Goal: Transaction & Acquisition: Purchase product/service

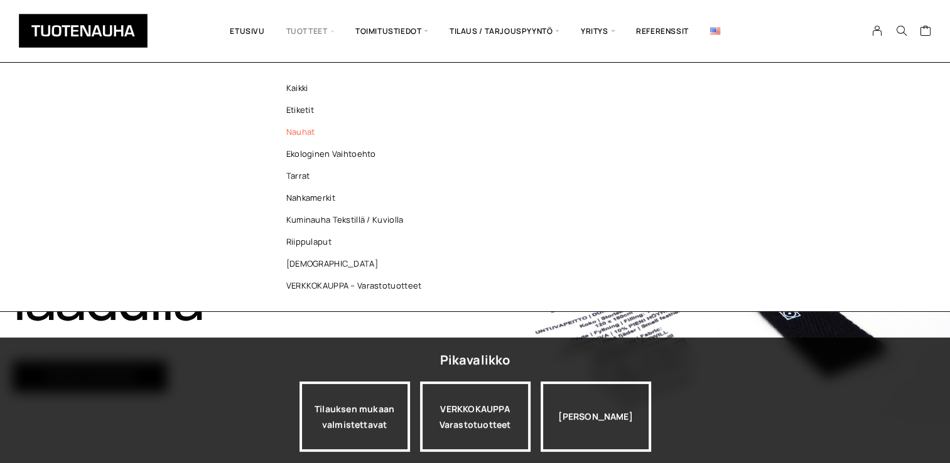
scroll to position [126, 0]
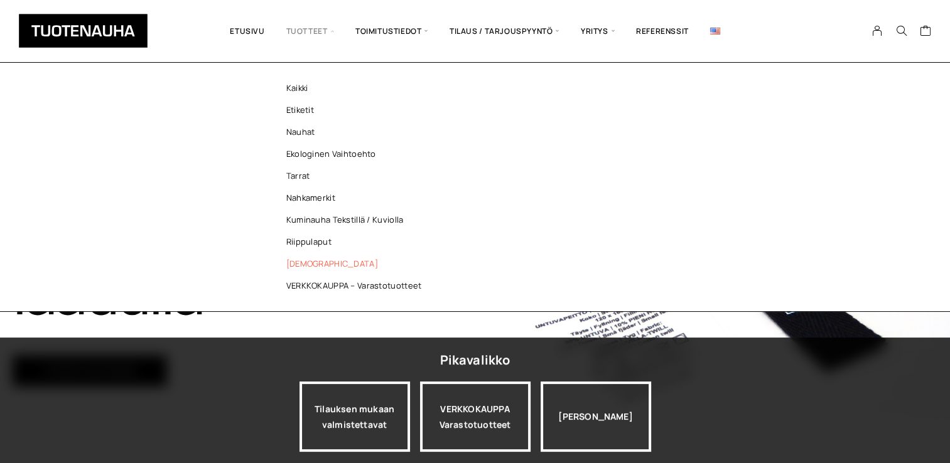
click at [297, 265] on link "[DEMOGRAPHIC_DATA]" at bounding box center [357, 264] width 182 height 22
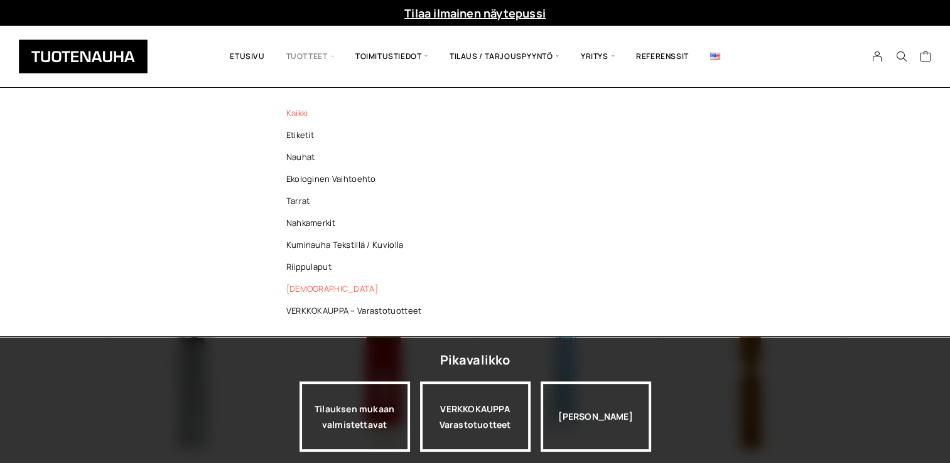
click at [293, 117] on link "Kaikki" at bounding box center [357, 113] width 182 height 22
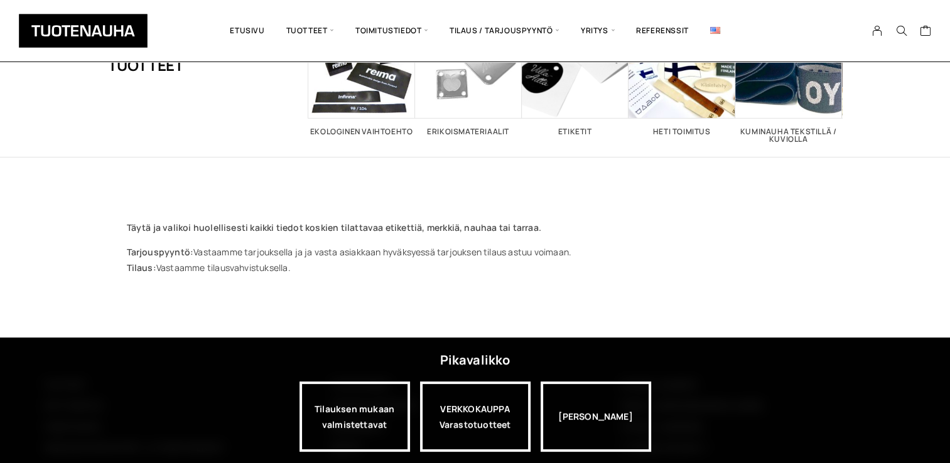
scroll to position [183, 0]
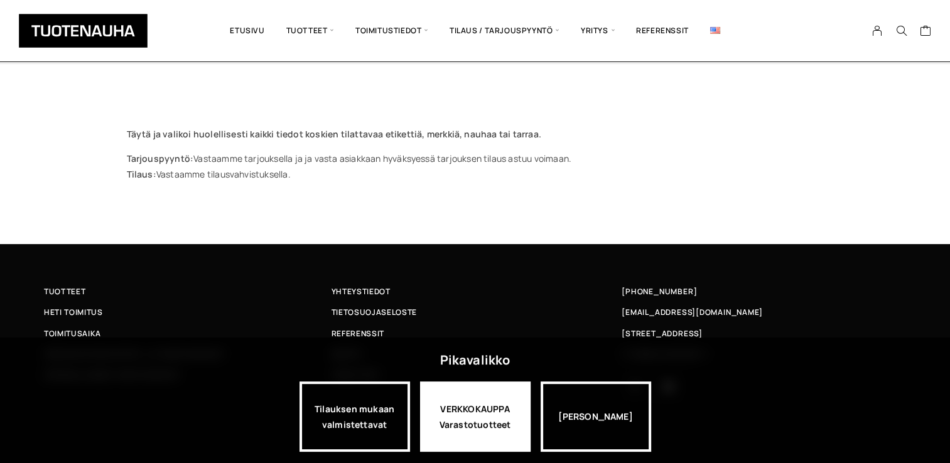
click at [472, 407] on div "VERKKOKAUPPA Varastotuotteet" at bounding box center [475, 417] width 111 height 70
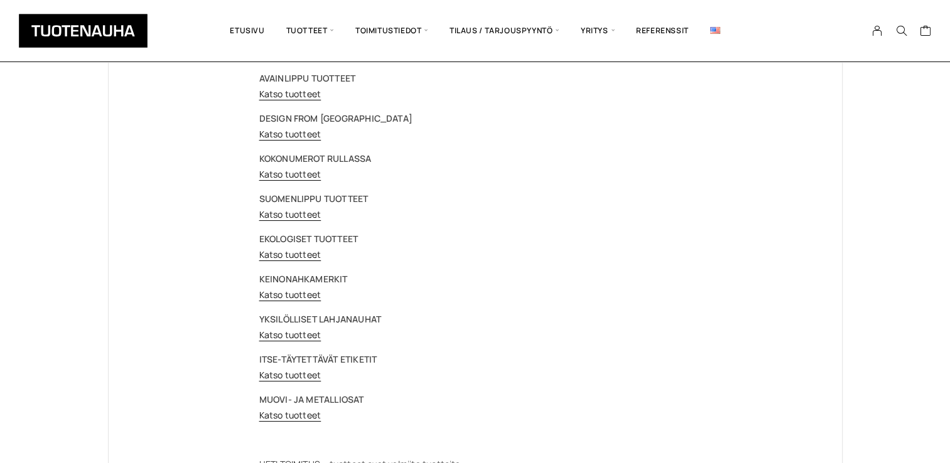
scroll to position [251, 0]
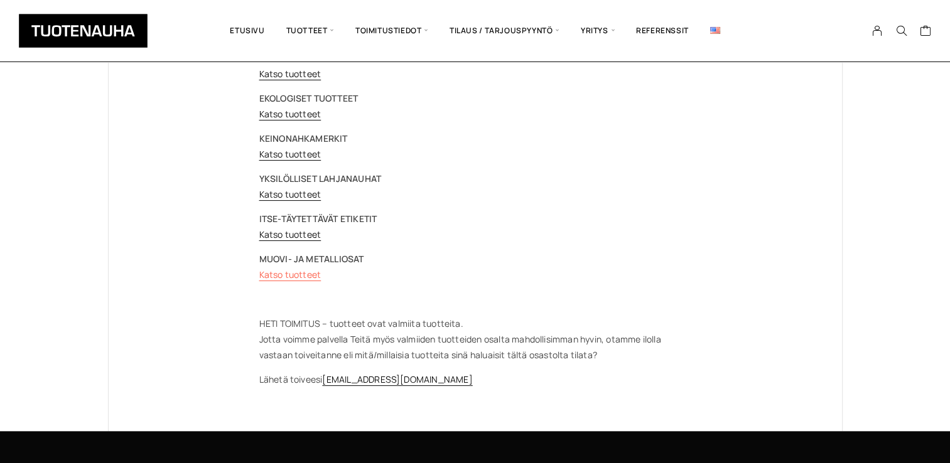
click at [296, 276] on link "Katso tuotteet" at bounding box center [290, 275] width 62 height 12
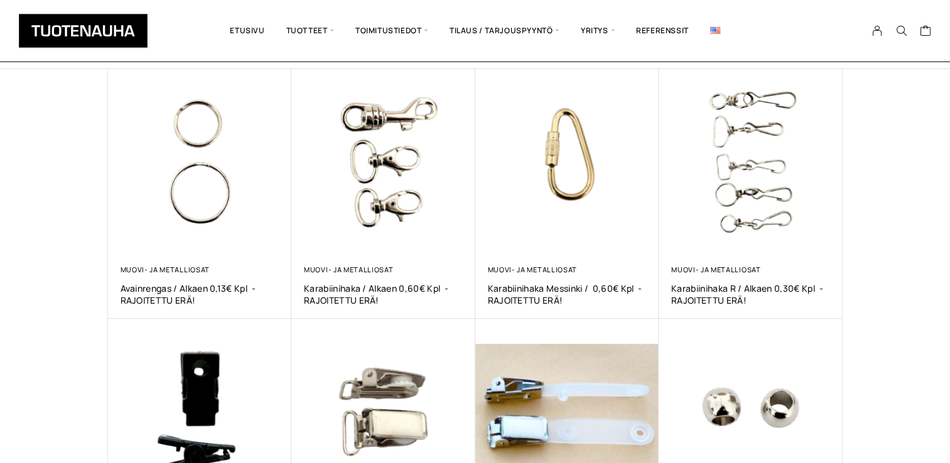
scroll to position [188, 0]
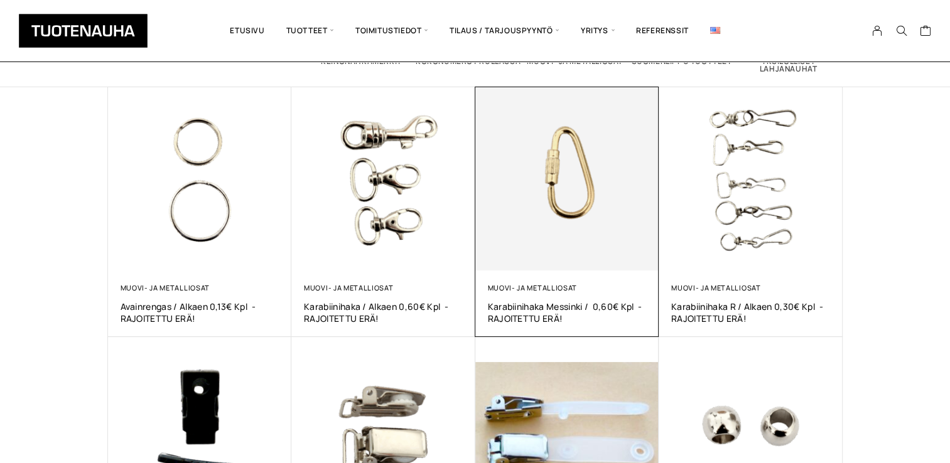
click at [580, 219] on img at bounding box center [567, 179] width 184 height 184
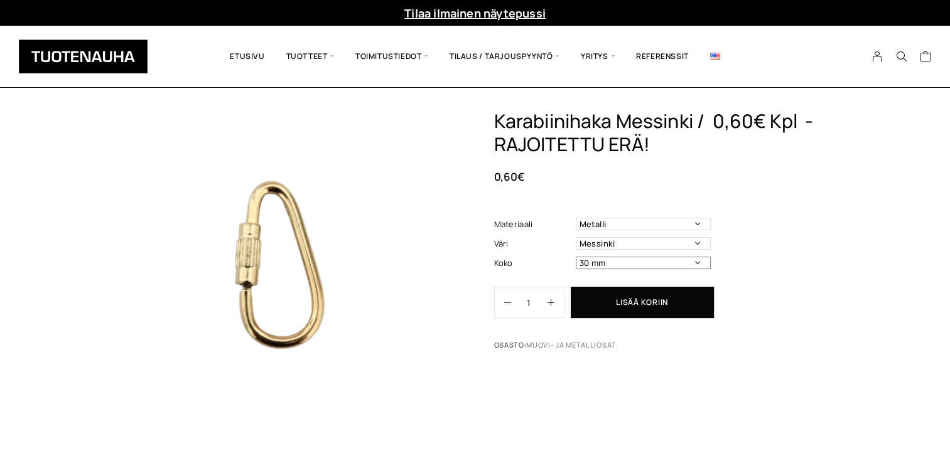
click at [696, 265] on select "30 mm" at bounding box center [643, 263] width 135 height 13
click at [698, 222] on select "Metalli" at bounding box center [643, 224] width 135 height 13
click at [696, 247] on select "Messinki" at bounding box center [643, 243] width 135 height 13
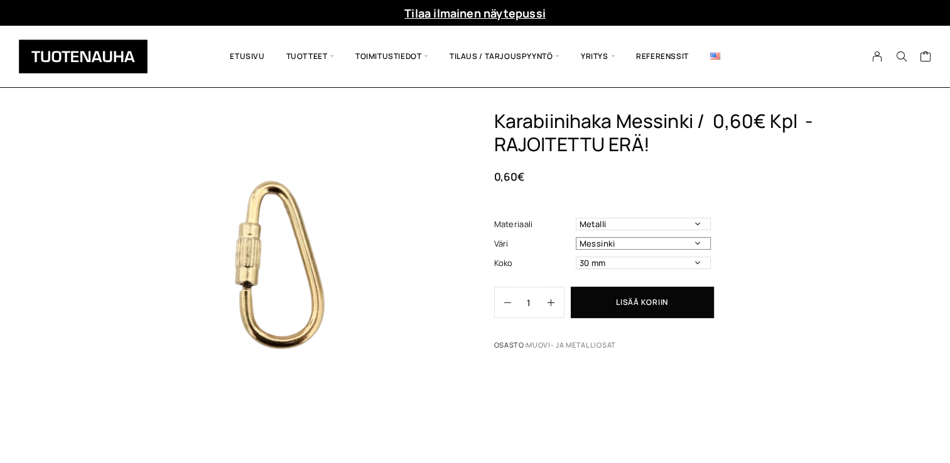
click at [696, 247] on select "Messinki" at bounding box center [643, 243] width 135 height 13
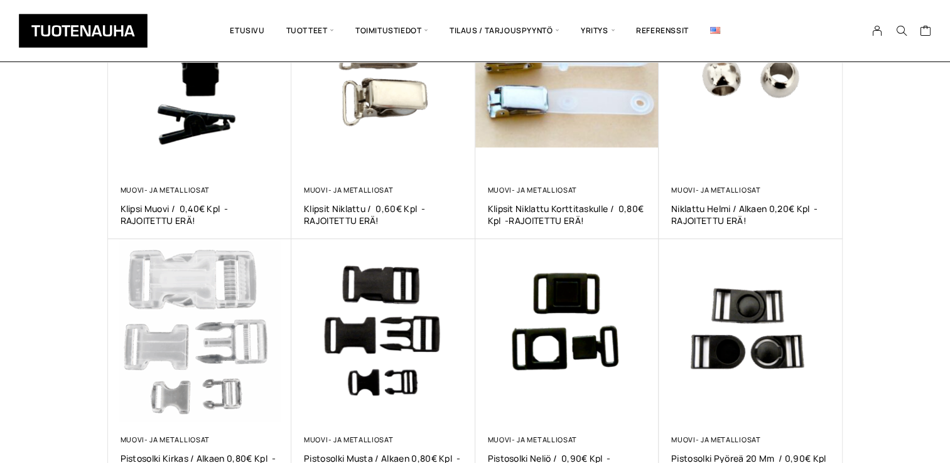
scroll to position [691, 0]
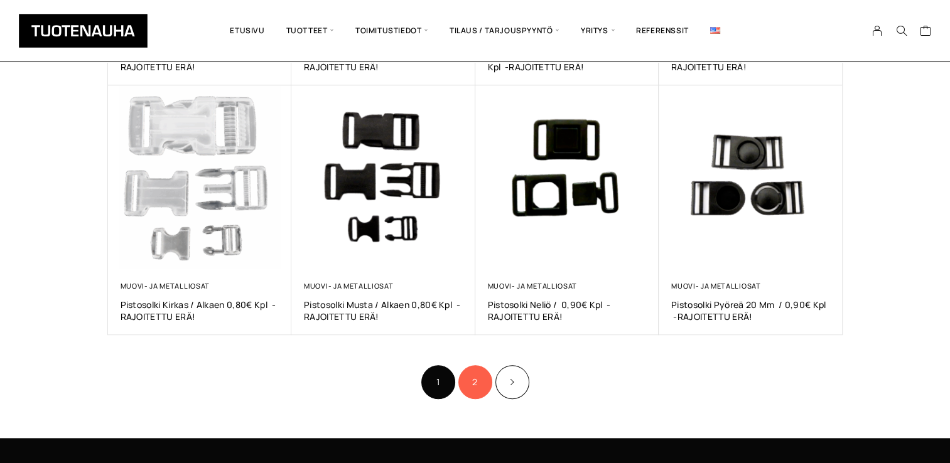
click at [481, 380] on link "2" at bounding box center [475, 382] width 34 height 34
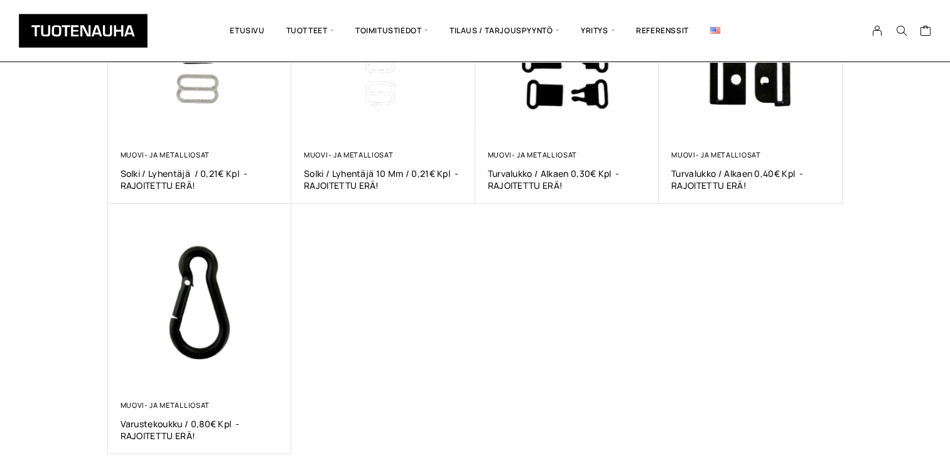
scroll to position [377, 0]
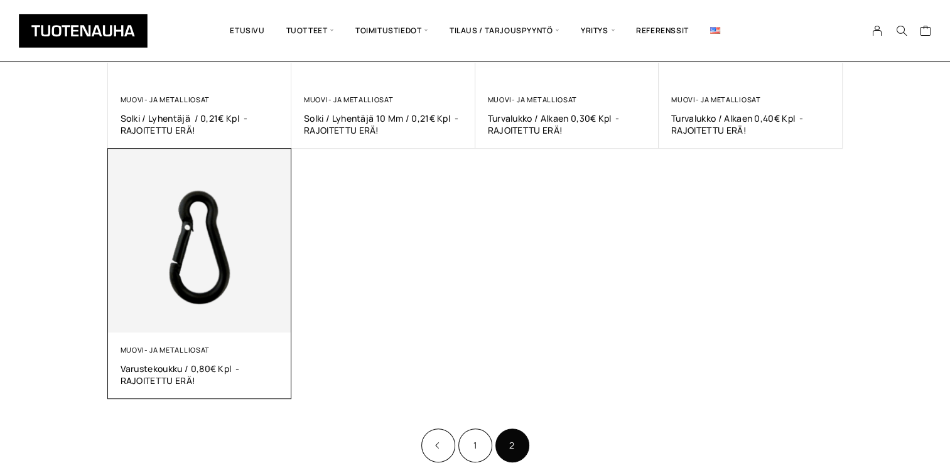
click at [197, 258] on img at bounding box center [200, 241] width 184 height 184
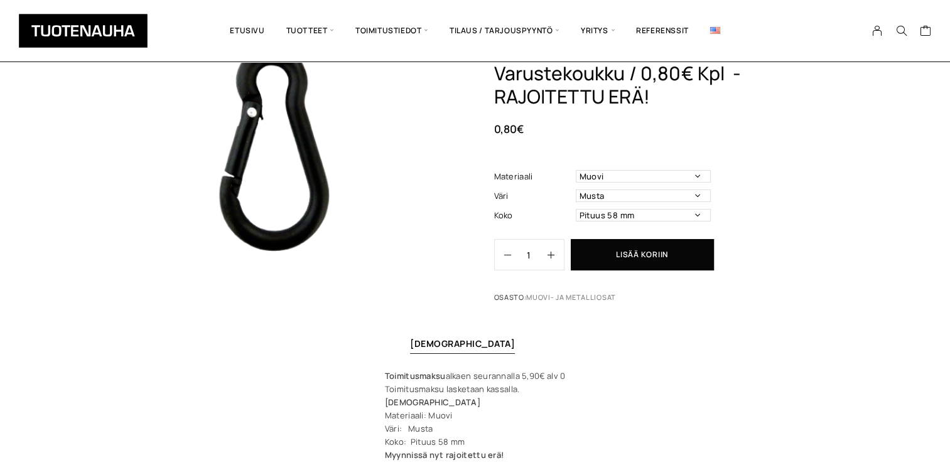
scroll to position [63, 0]
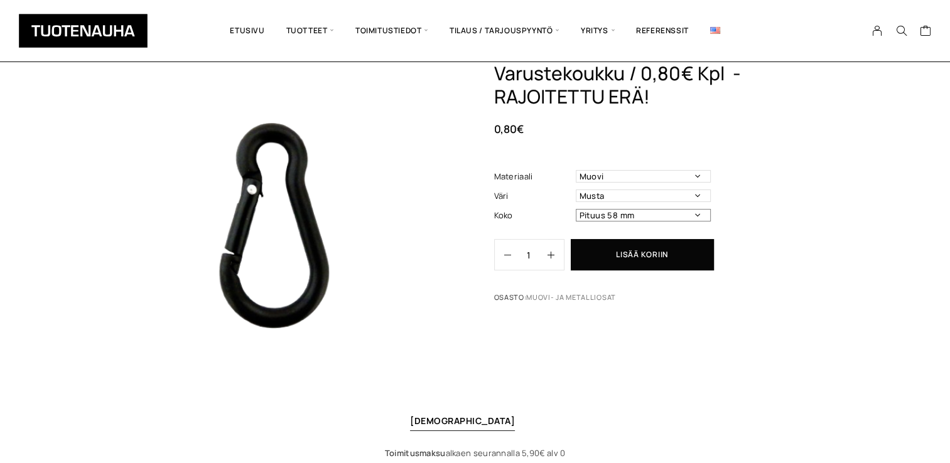
click at [703, 213] on select "Pituus 58 mm" at bounding box center [643, 215] width 135 height 13
drag, startPoint x: 858, startPoint y: 266, endPoint x: 853, endPoint y: 292, distance: 27.0
click at [858, 266] on div "Varustekoukku / 0,80€ kpl -RAJOITETTU ERÄ! 0,80 € Materiaali Muovi Väri Musta K…" at bounding box center [475, 318] width 950 height 543
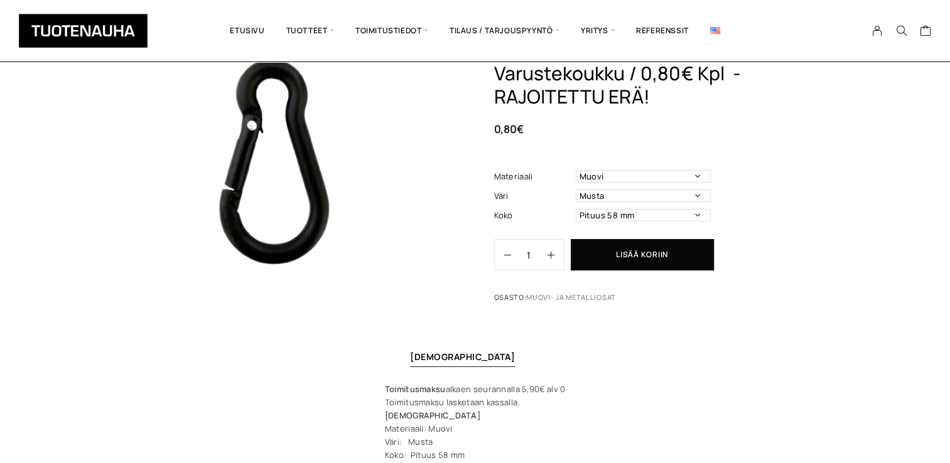
scroll to position [126, 0]
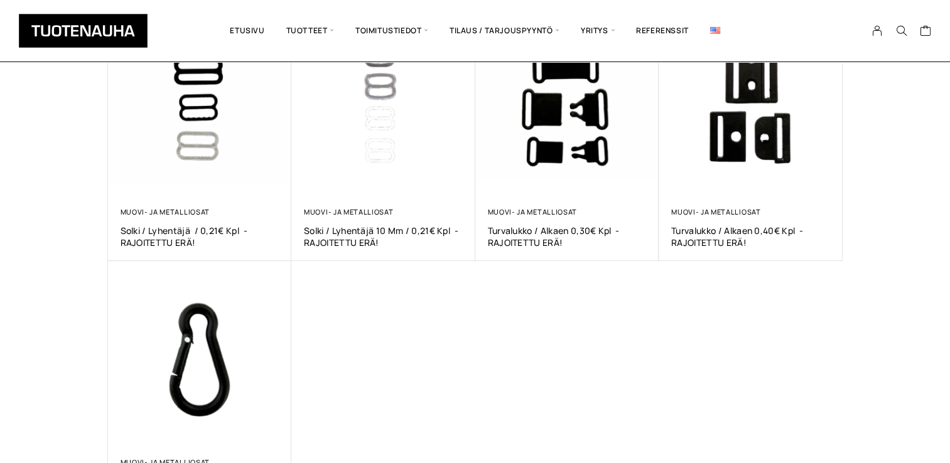
scroll to position [188, 0]
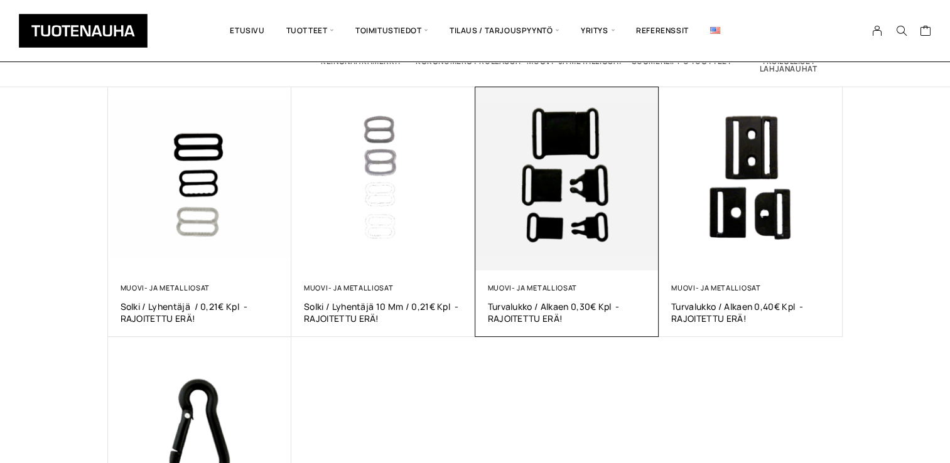
click at [551, 190] on img at bounding box center [567, 179] width 184 height 184
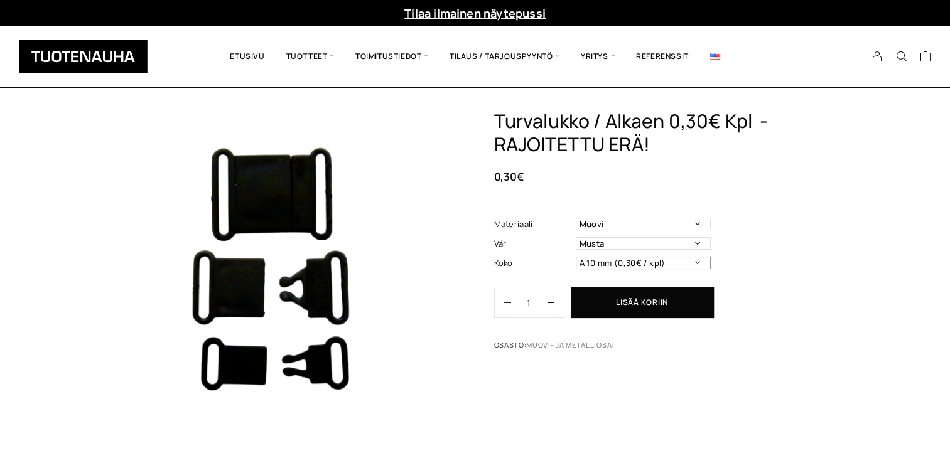
click at [698, 263] on select "A 10 mm (0,30€ / kpl) A 15 mm (0,32€ / kpl) A 20 mm (0,36€ / kpl)" at bounding box center [643, 263] width 135 height 13
click at [794, 280] on div "Turvalukko / alkaen 0,30€ kpl -RAJOITETTU ERÄ! 0,30 € Materiaali Muovi Väri Mus…" at bounding box center [668, 233] width 349 height 247
click at [697, 240] on select "Musta" at bounding box center [643, 243] width 135 height 13
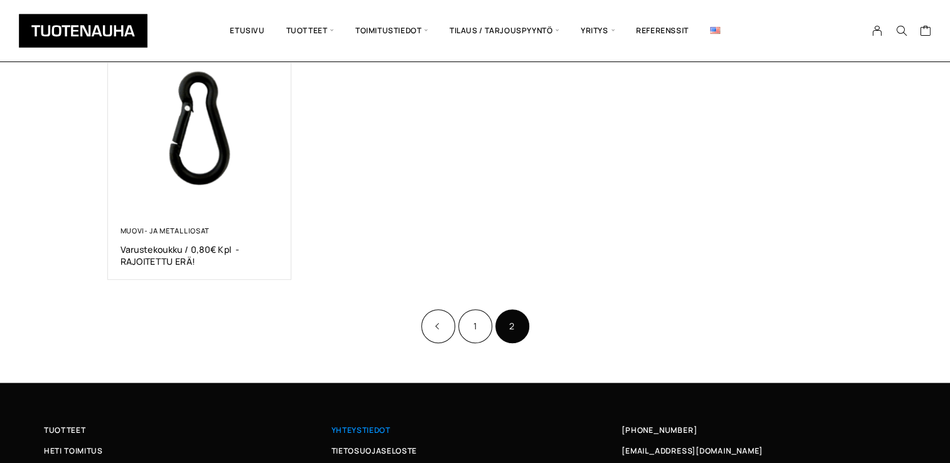
scroll to position [565, 0]
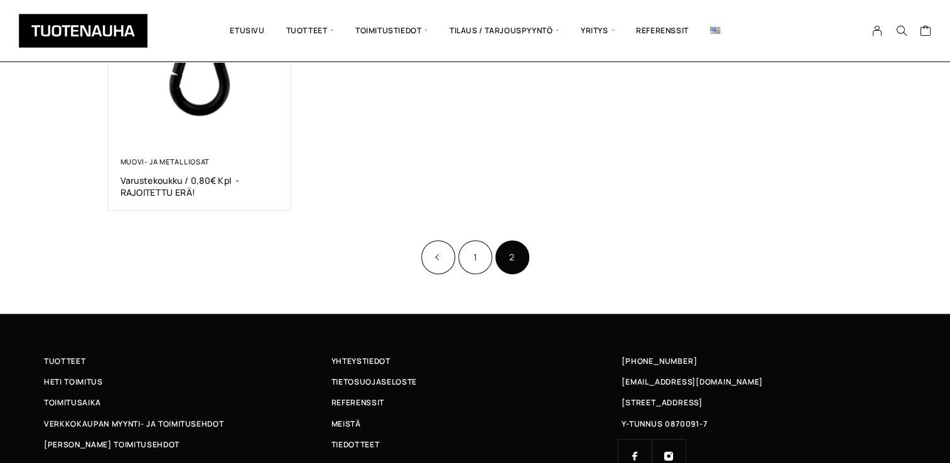
click at [480, 271] on link "1" at bounding box center [475, 258] width 34 height 34
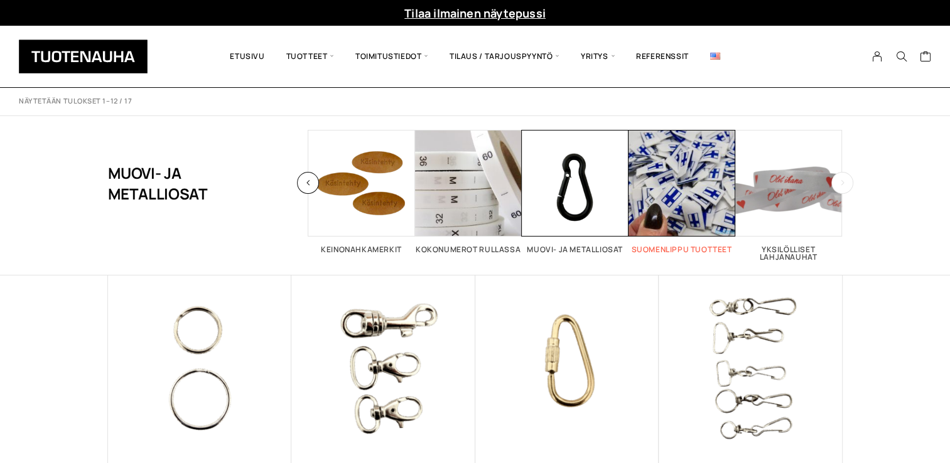
click at [661, 178] on span "Visit product category Suomenlippu tuotteet" at bounding box center [682, 183] width 107 height 107
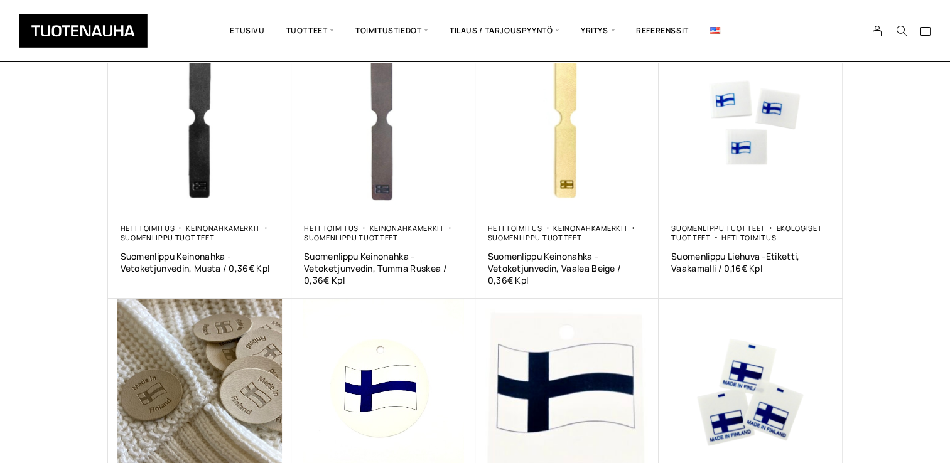
scroll to position [691, 0]
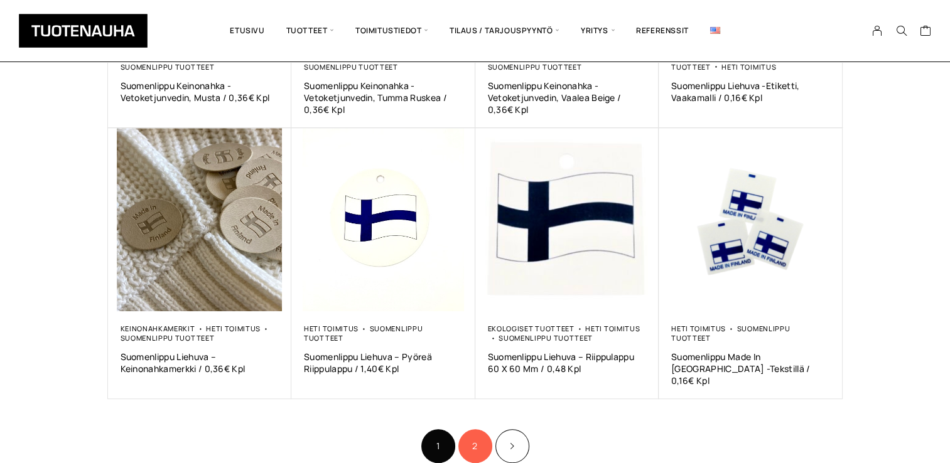
click at [483, 430] on link "2" at bounding box center [475, 447] width 34 height 34
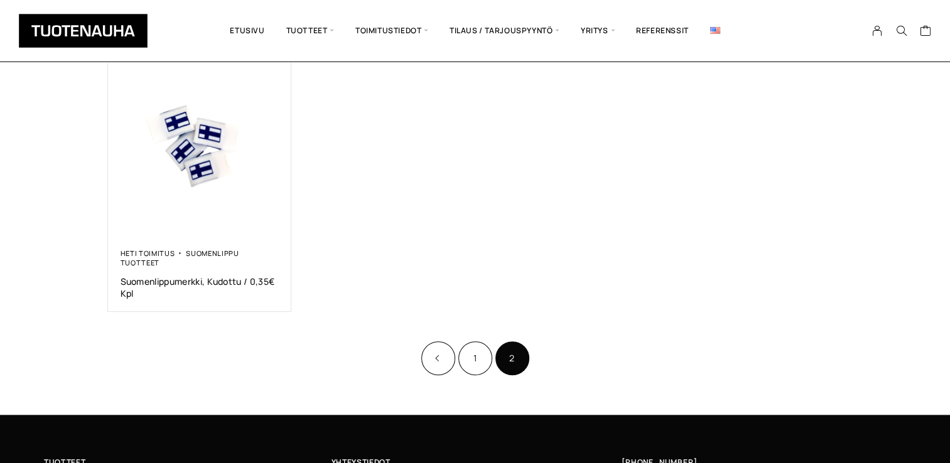
scroll to position [502, 0]
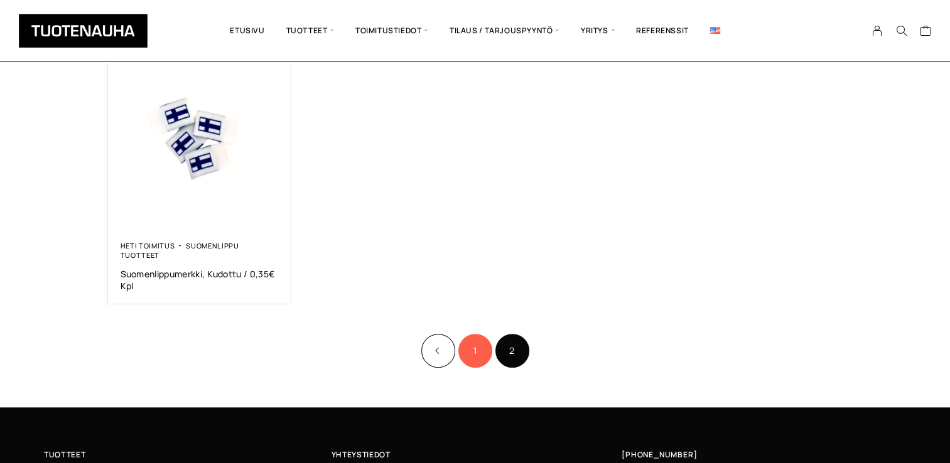
click at [470, 334] on link "1" at bounding box center [475, 351] width 34 height 34
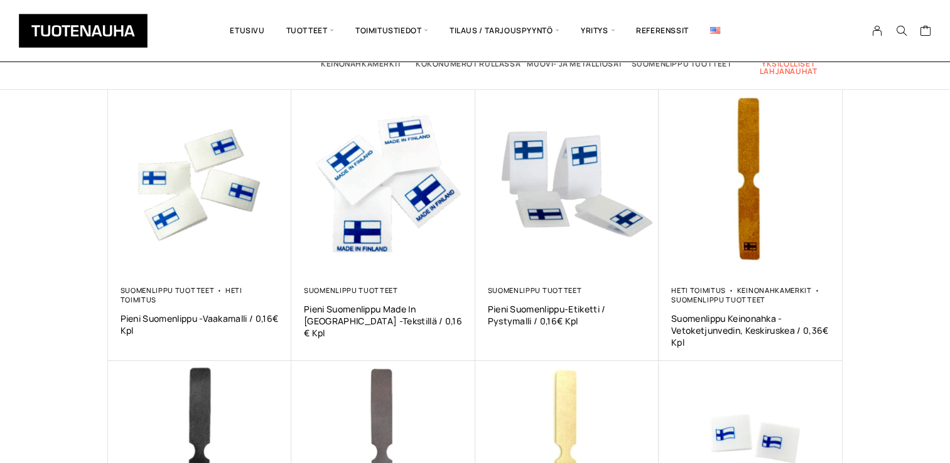
scroll to position [188, 0]
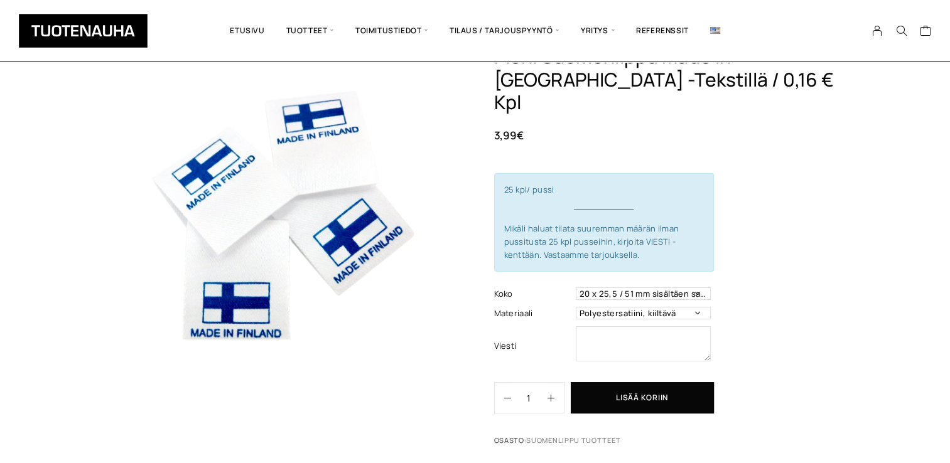
scroll to position [126, 0]
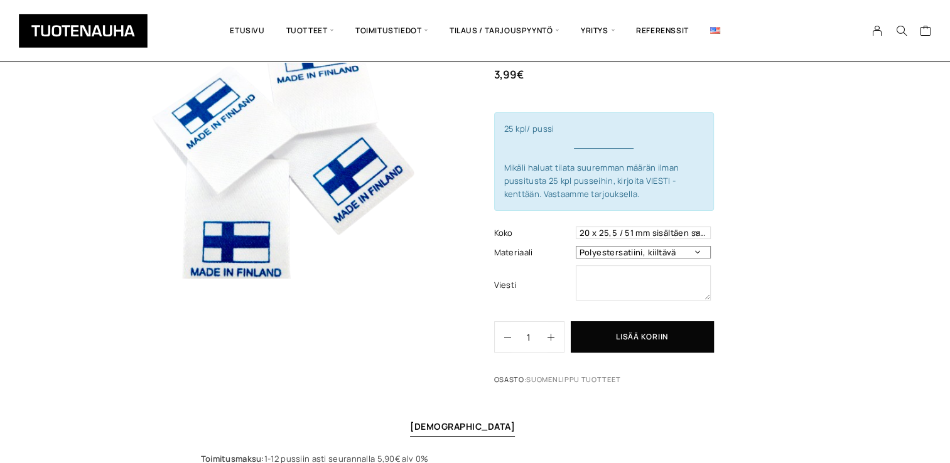
click at [700, 246] on select "Polyestersatiini, kiiltävä" at bounding box center [643, 252] width 135 height 13
click at [705, 227] on select "20 x 25,5 / 51 mm sisältäen saumanvaran" at bounding box center [643, 233] width 135 height 13
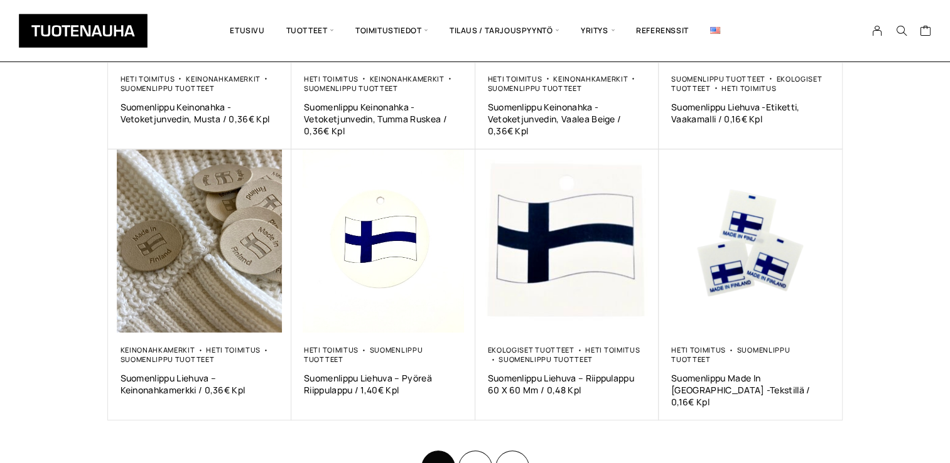
scroll to position [691, 0]
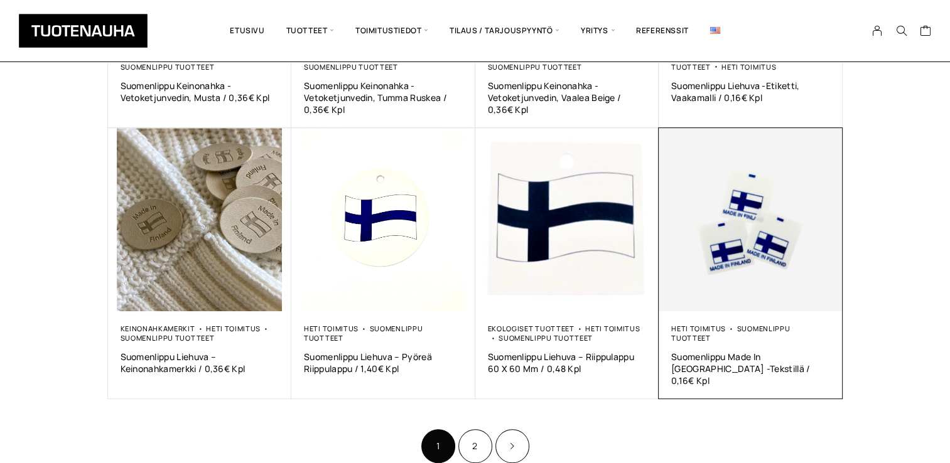
click at [751, 220] on img at bounding box center [751, 220] width 184 height 184
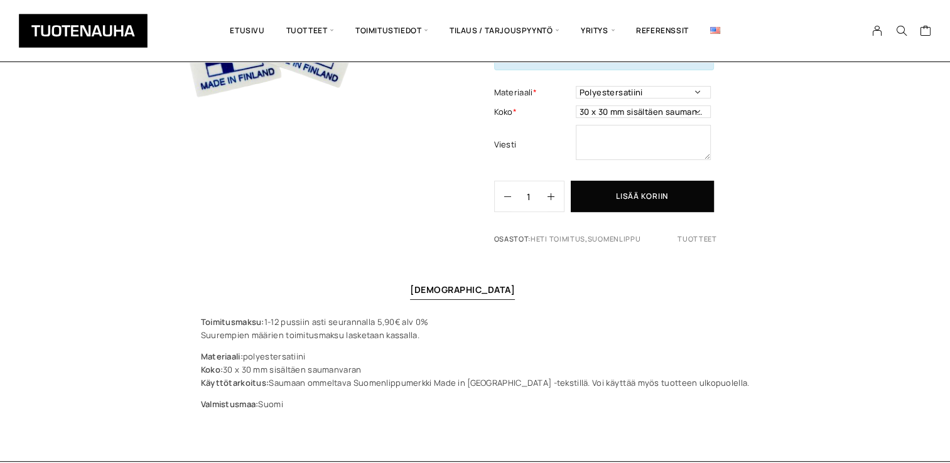
scroll to position [188, 0]
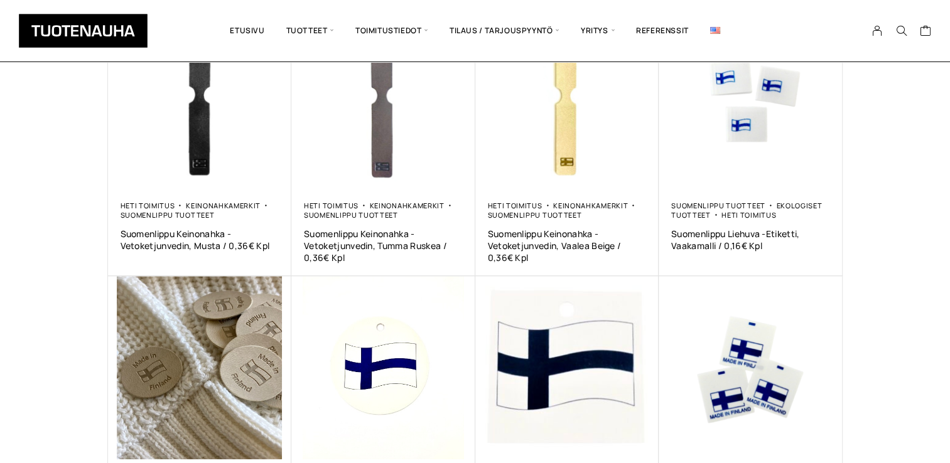
scroll to position [502, 0]
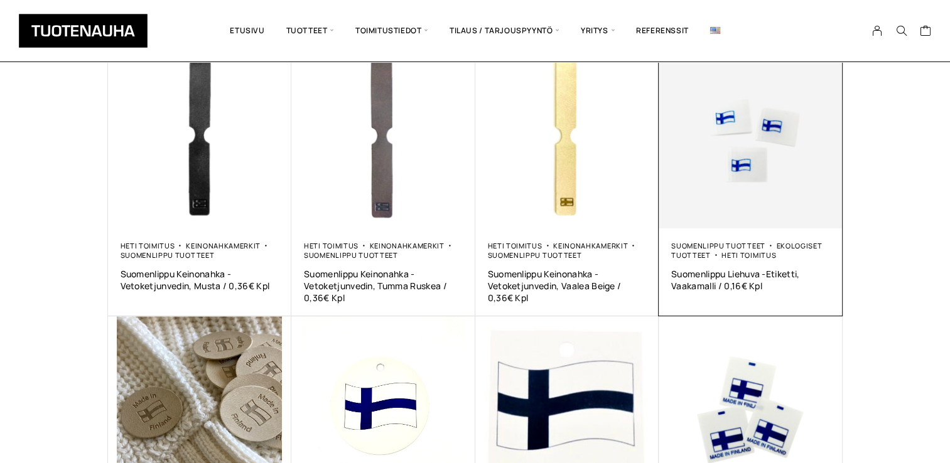
click at [760, 209] on img at bounding box center [751, 137] width 184 height 184
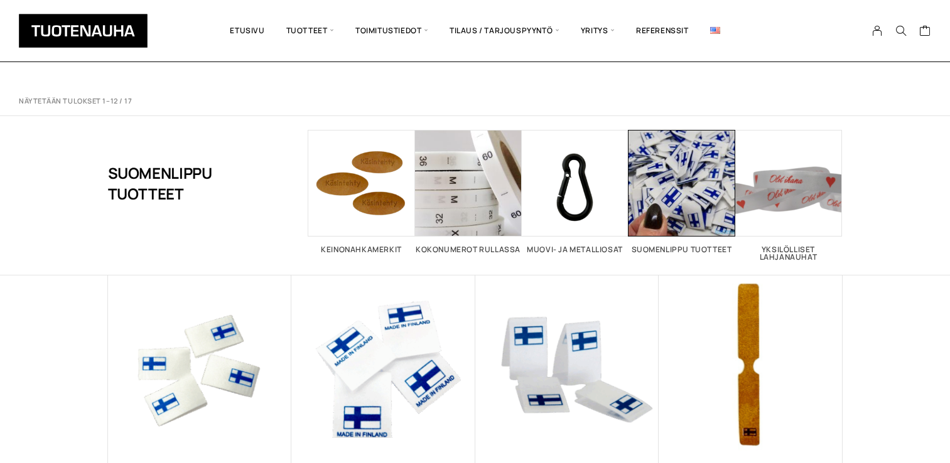
scroll to position [126, 0]
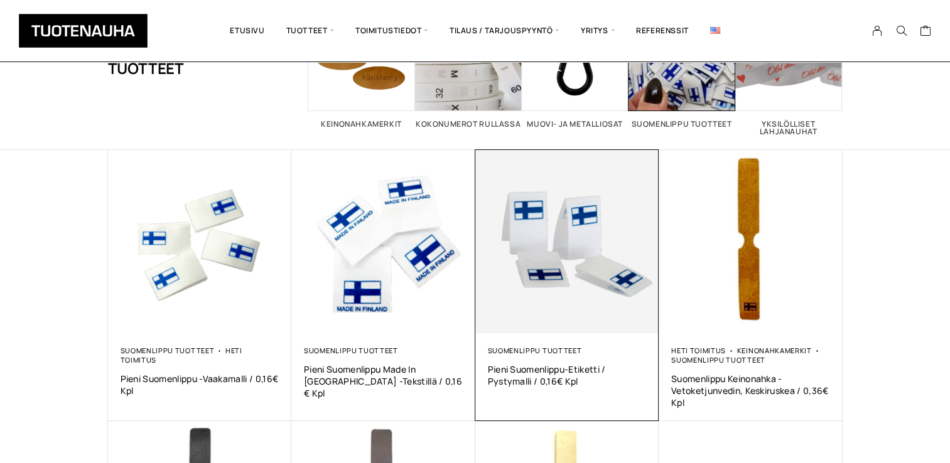
click at [558, 273] on img at bounding box center [567, 242] width 184 height 184
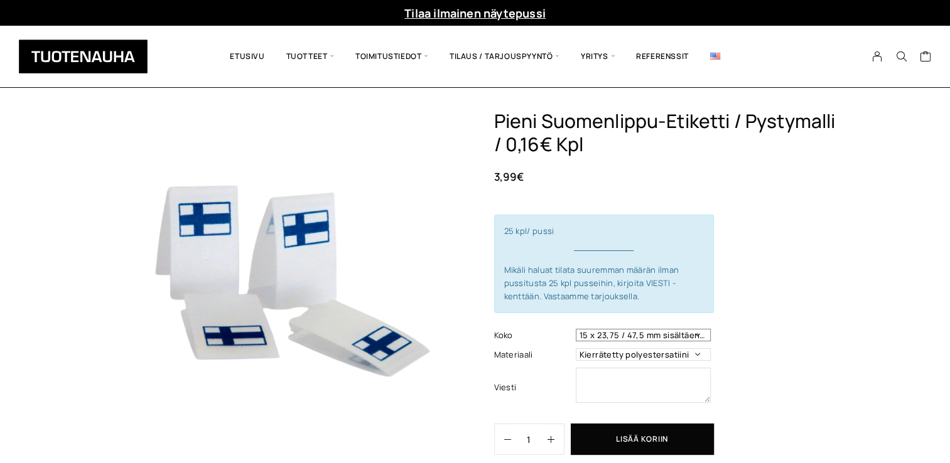
click at [705, 338] on select "15 x 23,75 / 47,5 mm sisältäen saumanvaran" at bounding box center [643, 335] width 135 height 13
